Goal: Task Accomplishment & Management: Use online tool/utility

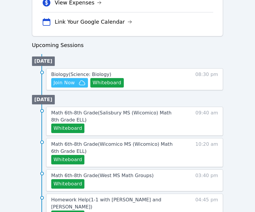
scroll to position [245, 0]
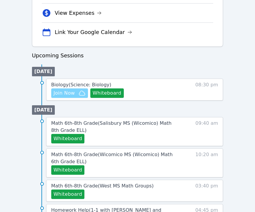
click at [69, 95] on span "Join Now" at bounding box center [64, 93] width 21 height 7
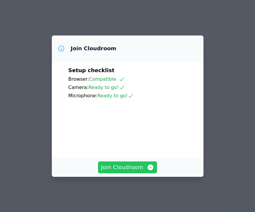
click at [128, 171] on span "Join Cloudroom" at bounding box center [127, 167] width 53 height 8
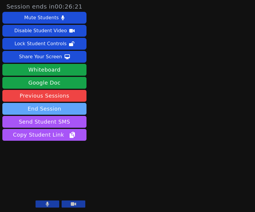
click at [62, 106] on button "End Session" at bounding box center [44, 109] width 84 height 12
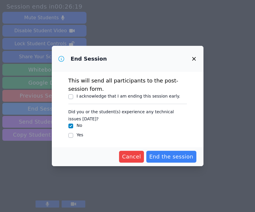
click at [128, 95] on label "I acknowledge that I am ending this session early." at bounding box center [128, 96] width 103 height 5
click at [73, 95] on input "I acknowledge that I am ending this session early." at bounding box center [70, 96] width 5 height 5
checkbox input "true"
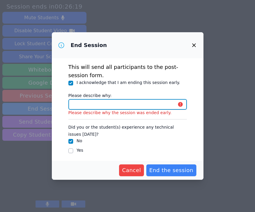
click at [127, 106] on input "Please describe why:" at bounding box center [127, 104] width 118 height 11
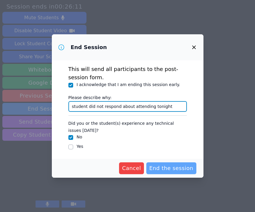
type input "student did not respond about attending tonight"
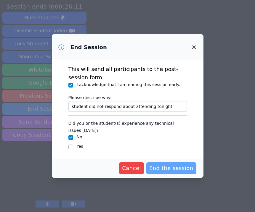
click at [170, 167] on span "End the session" at bounding box center [171, 168] width 44 height 8
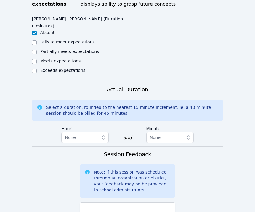
scroll to position [320, 0]
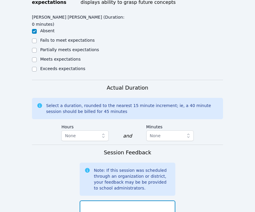
click at [139, 200] on textarea at bounding box center [127, 216] width 95 height 32
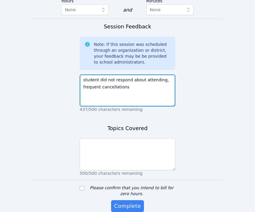
type textarea "student did not respond about attending, frequent cancellations"
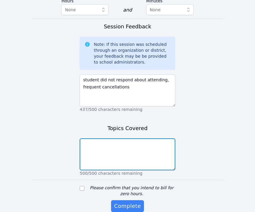
click at [122, 138] on textarea at bounding box center [127, 154] width 95 height 32
type textarea "n/a"
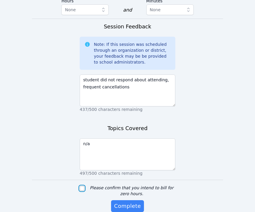
click at [83, 186] on input "Please confirm that you intend to bill for zero hours." at bounding box center [82, 188] width 5 height 5
checkbox input "true"
click at [141, 192] on div "Please confirm that you intend to bill for zero hours. Complete" at bounding box center [127, 204] width 95 height 39
click at [133, 202] on span "Complete" at bounding box center [127, 206] width 27 height 8
